Goal: Task Accomplishment & Management: Complete application form

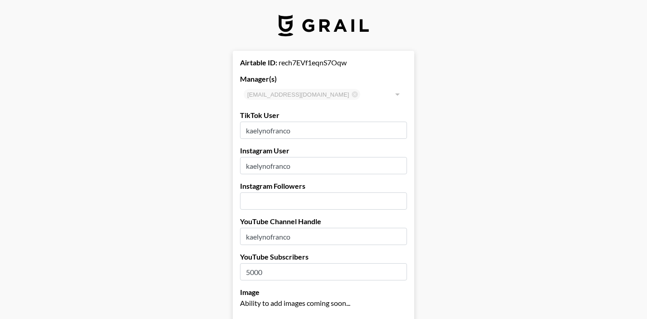
select select "USD"
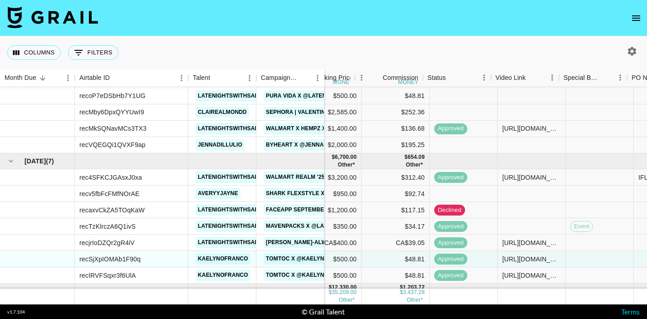
scroll to position [28, 287]
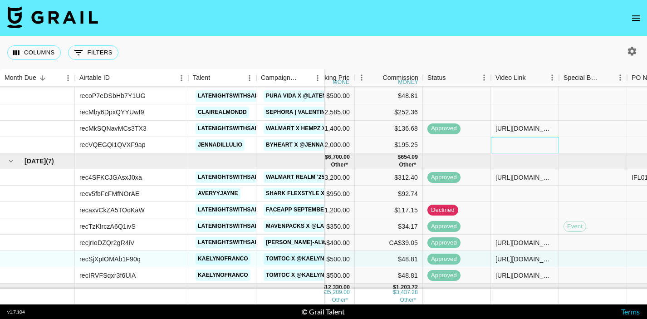
click at [513, 140] on div at bounding box center [525, 145] width 68 height 16
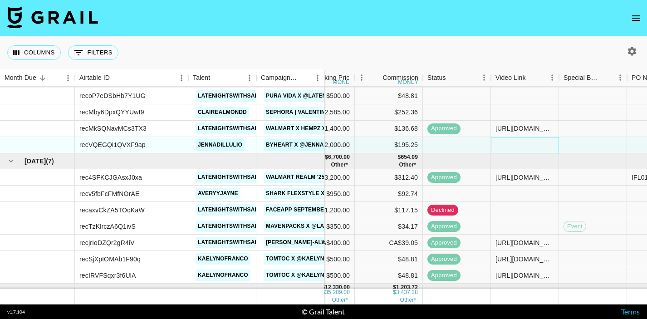
click at [513, 140] on div at bounding box center [525, 145] width 68 height 16
type input "https://www.instagram.com/stories/jennadillulio/3733804660353324337/"
click at [567, 143] on div at bounding box center [593, 145] width 68 height 16
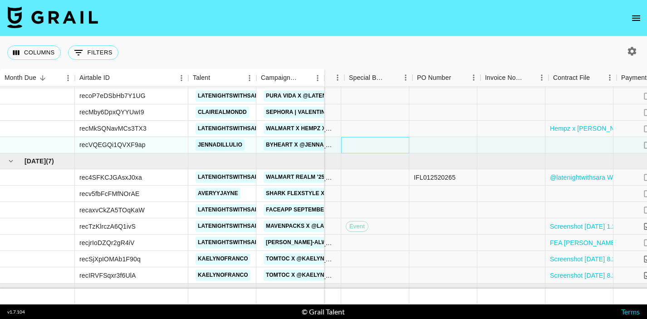
scroll to position [28, 508]
click at [567, 143] on div at bounding box center [577, 145] width 68 height 16
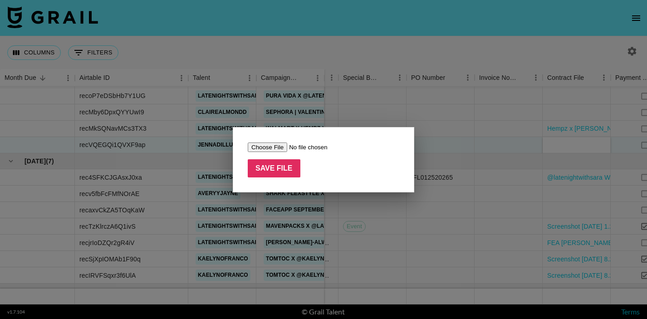
click at [272, 147] on input "file" at bounding box center [305, 147] width 115 height 10
type input "C:\fakepath\ByHeart Paid Influencer Brief_Evergreen (1).pdf"
click at [289, 171] on input "Save File" at bounding box center [274, 168] width 53 height 18
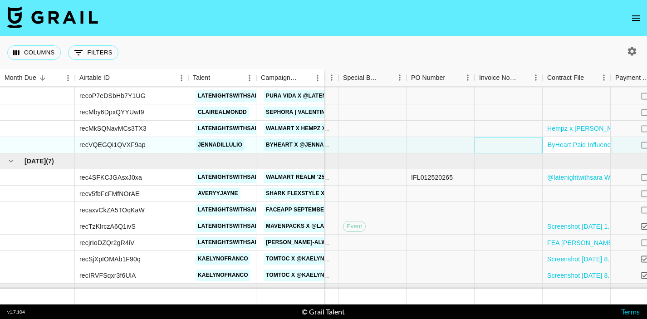
click at [522, 147] on div at bounding box center [509, 145] width 68 height 16
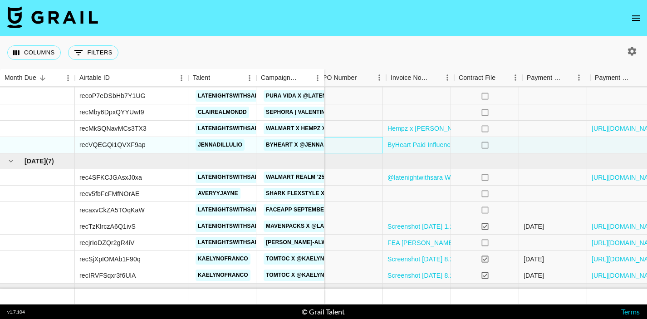
scroll to position [28, 712]
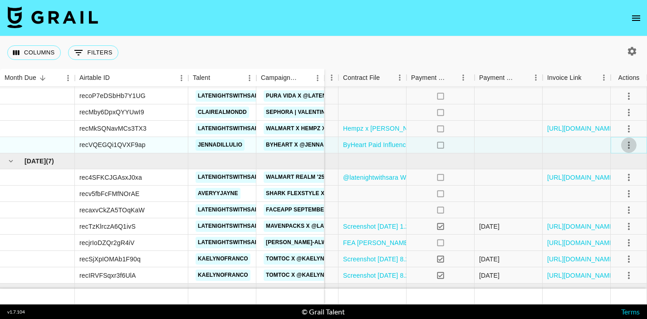
click at [631, 147] on icon "select merge strategy" at bounding box center [629, 145] width 11 height 11
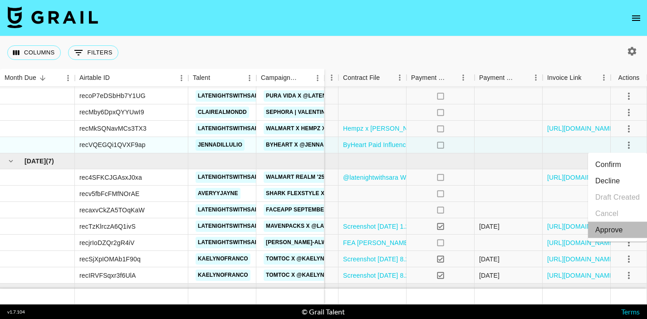
click at [609, 230] on div "Approve" at bounding box center [609, 230] width 28 height 11
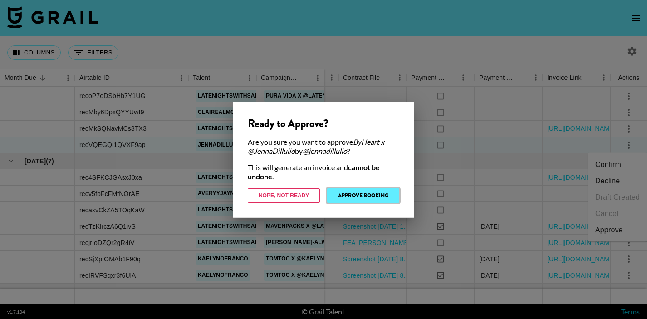
click at [377, 196] on button "Approve Booking" at bounding box center [363, 195] width 72 height 15
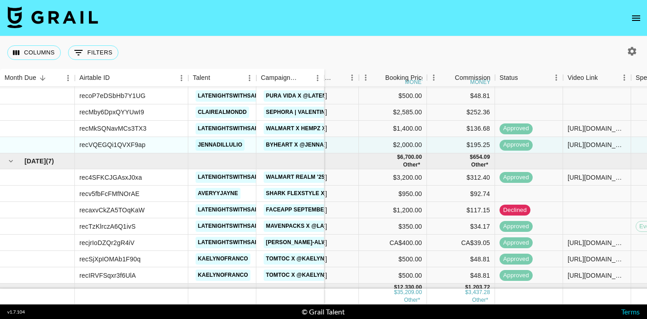
scroll to position [28, 211]
